Goal: Transaction & Acquisition: Purchase product/service

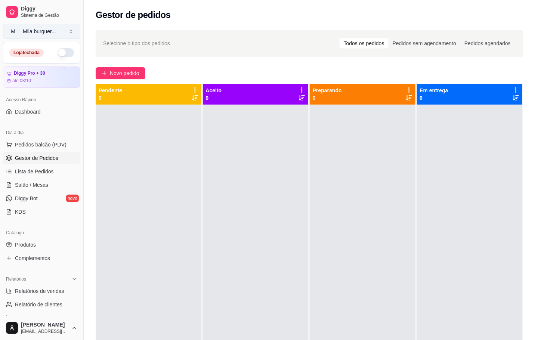
click at [61, 28] on button "M Mila burguer ..." at bounding box center [41, 31] width 77 height 15
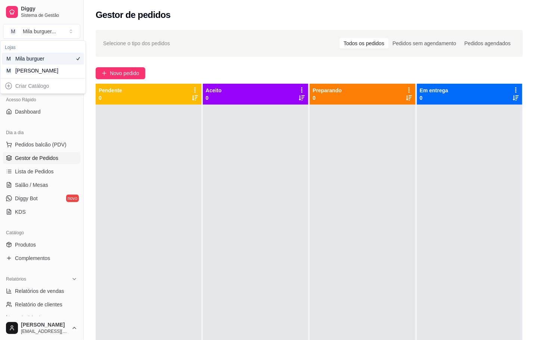
click at [76, 73] on div "M Mila Salgados" at bounding box center [43, 71] width 82 height 12
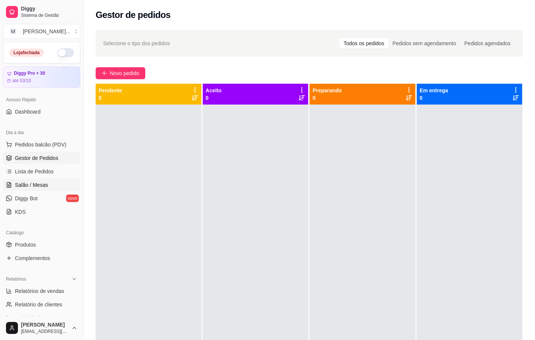
click at [56, 184] on link "Salão / Mesas" at bounding box center [41, 185] width 77 height 12
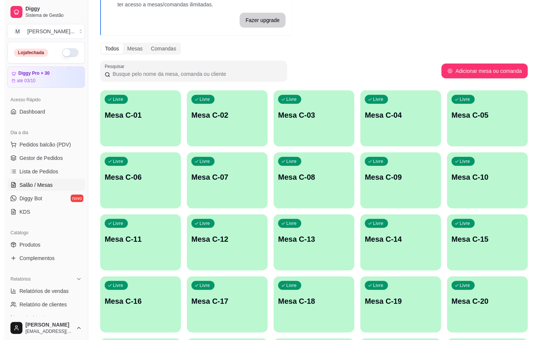
scroll to position [168, 0]
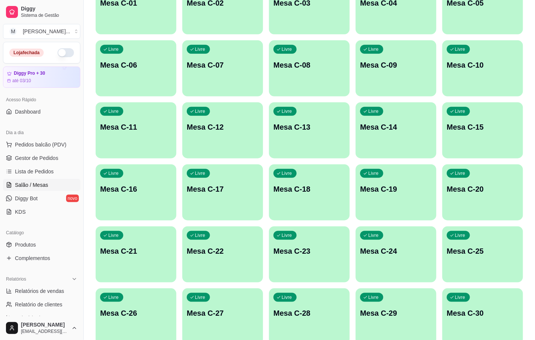
click at [230, 308] on div "Livre Mesa C-27" at bounding box center [222, 312] width 81 height 47
click at [368, 201] on div "Livre Mesa C-19" at bounding box center [396, 187] width 81 height 47
click at [237, 305] on div "Livre Mesa C-27" at bounding box center [222, 312] width 81 height 47
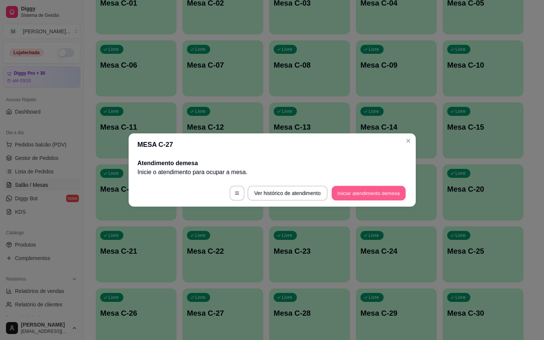
click at [377, 200] on button "Iniciar atendimento de mesa" at bounding box center [369, 193] width 74 height 15
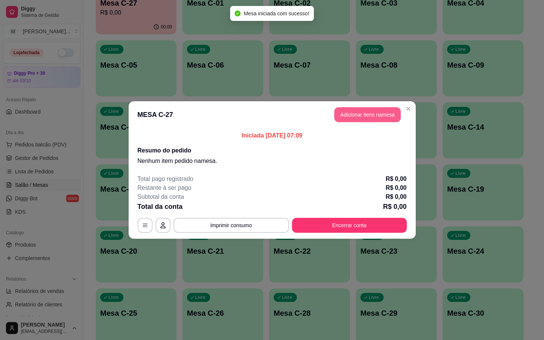
click at [381, 115] on button "Adicionar itens na mesa" at bounding box center [367, 114] width 67 height 15
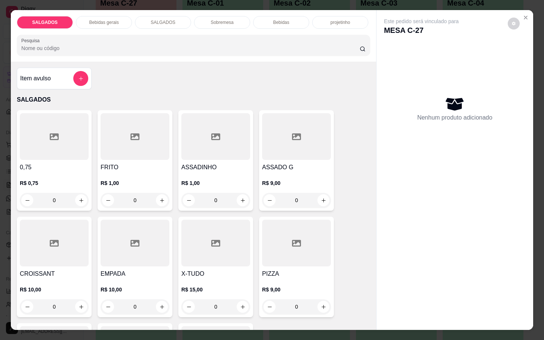
click at [160, 139] on div at bounding box center [135, 136] width 69 height 47
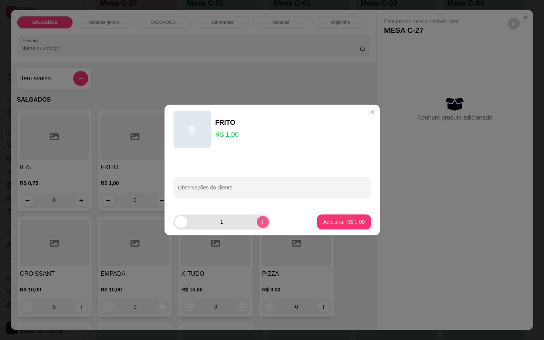
click at [260, 224] on icon "increase-product-quantity" at bounding box center [263, 222] width 6 height 6
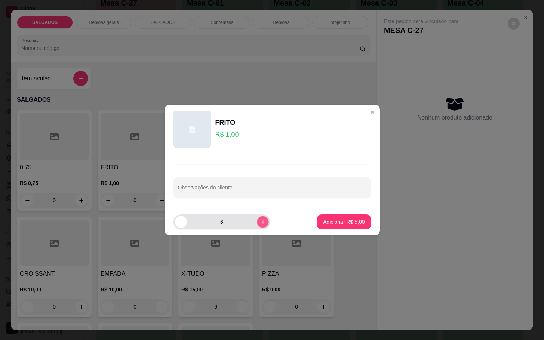
click at [260, 224] on icon "increase-product-quantity" at bounding box center [263, 222] width 6 height 6
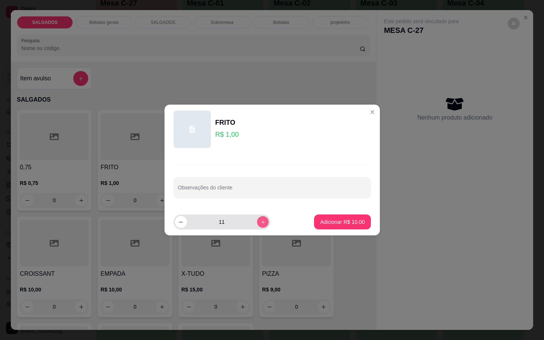
click at [260, 224] on icon "increase-product-quantity" at bounding box center [263, 222] width 6 height 6
click at [260, 225] on icon "increase-product-quantity" at bounding box center [263, 222] width 6 height 6
type input "15"
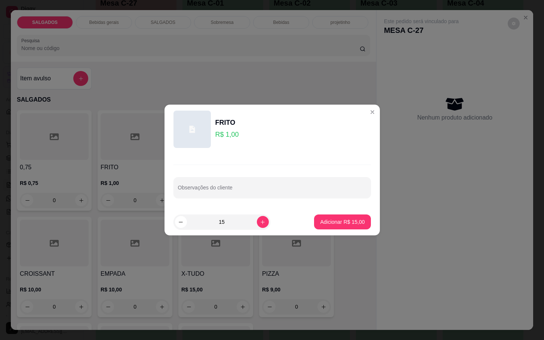
click at [322, 222] on p "Adicionar R$ 15,00" at bounding box center [342, 221] width 44 height 7
type input "15"
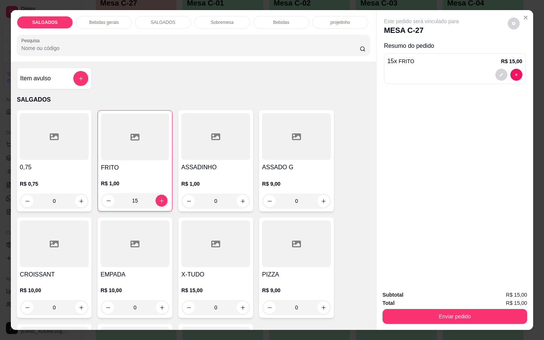
click at [104, 27] on div "SALGADOS Bebidas gerais SALGADOS Sobremesa Bebidas projetinho Pesquisa" at bounding box center [193, 36] width 365 height 52
click at [104, 25] on div "Bebidas gerais" at bounding box center [104, 22] width 56 height 13
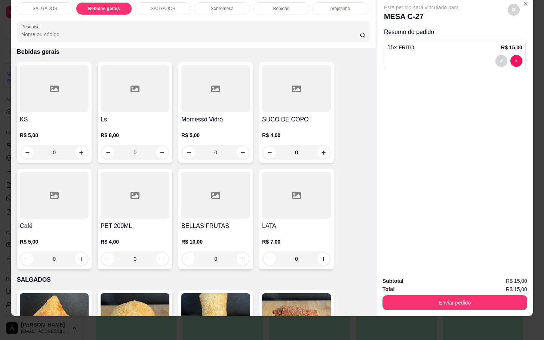
click at [70, 89] on div at bounding box center [54, 88] width 69 height 47
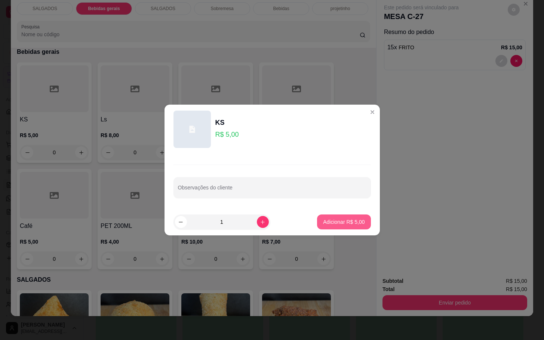
click at [328, 230] on footer "1 Adicionar R$ 5,00" at bounding box center [271, 222] width 215 height 27
click at [351, 219] on p "Adicionar R$ 5,00" at bounding box center [343, 221] width 41 height 7
type input "1"
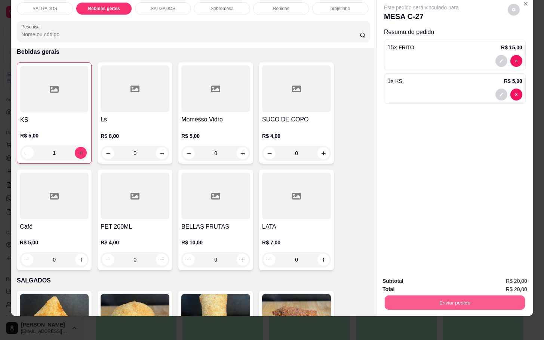
click at [460, 301] on button "Enviar pedido" at bounding box center [455, 302] width 140 height 15
click at [442, 274] on button "Não registrar e enviar pedido" at bounding box center [429, 276] width 78 height 14
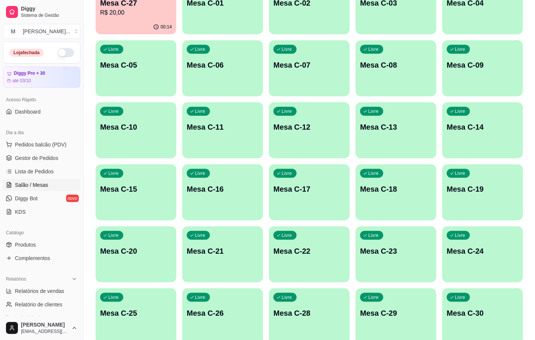
click at [110, 11] on p "R$ 20,00" at bounding box center [136, 12] width 72 height 9
